Goal: Transaction & Acquisition: Purchase product/service

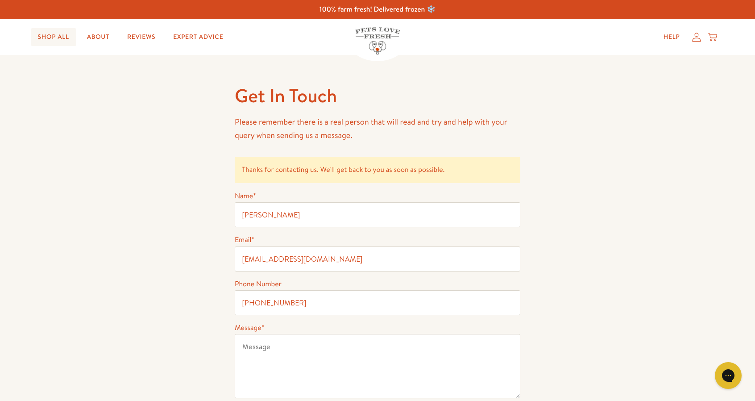
click at [58, 37] on link "Shop All" at bounding box center [54, 37] width 46 height 18
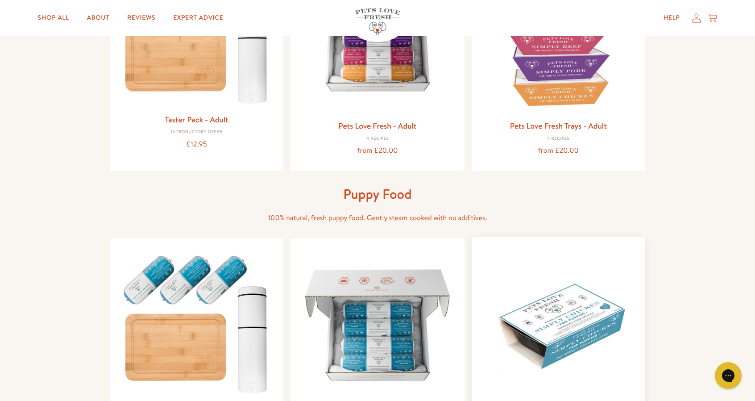
scroll to position [178, 0]
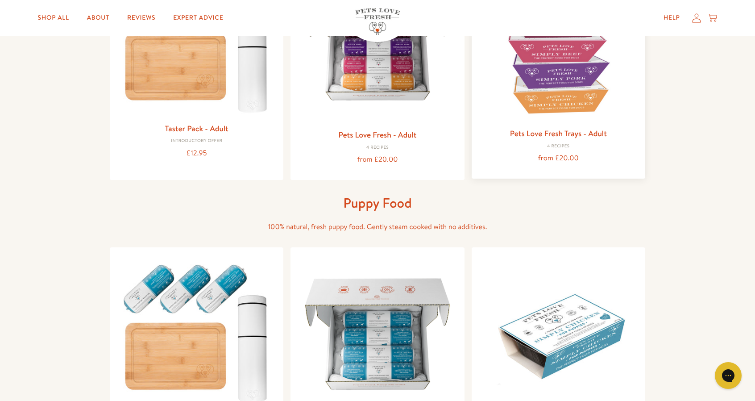
click at [580, 130] on link "Pets Love Fresh Trays - Adult" at bounding box center [558, 133] width 97 height 11
